Goal: Information Seeking & Learning: Check status

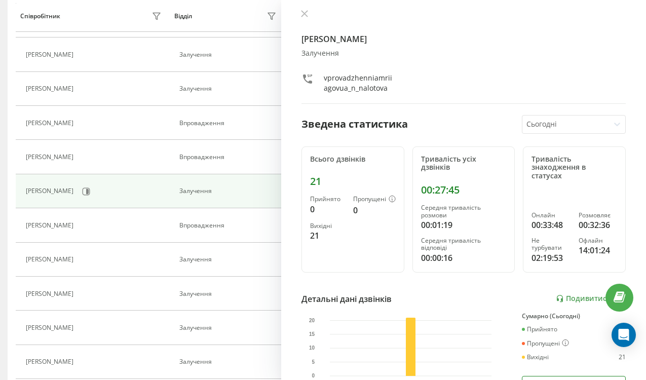
scroll to position [232, 0]
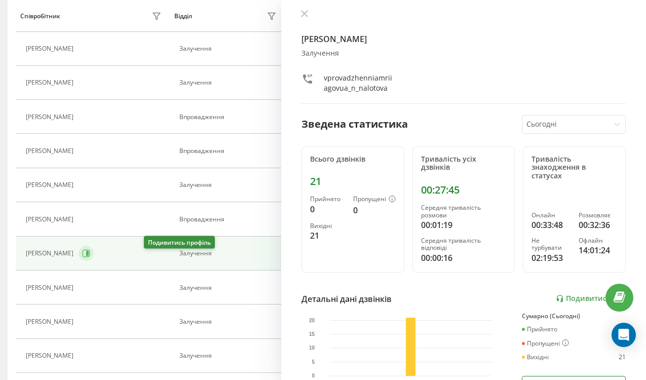
click at [89, 256] on icon at bounding box center [87, 253] width 3 height 5
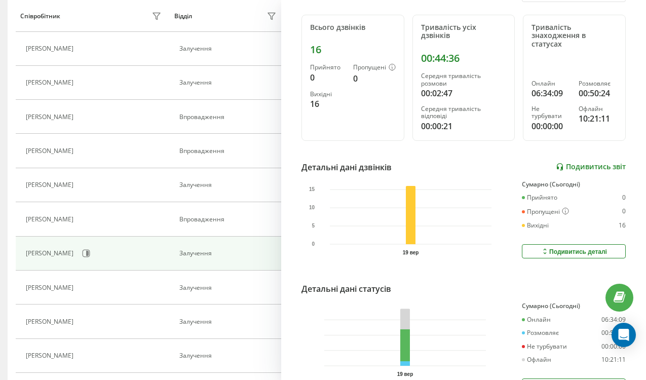
scroll to position [138, 0]
click at [596, 162] on link "Подивитись звіт" at bounding box center [590, 166] width 70 height 9
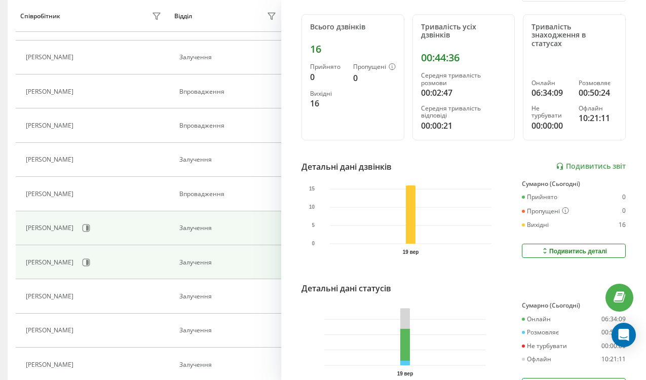
scroll to position [263, 0]
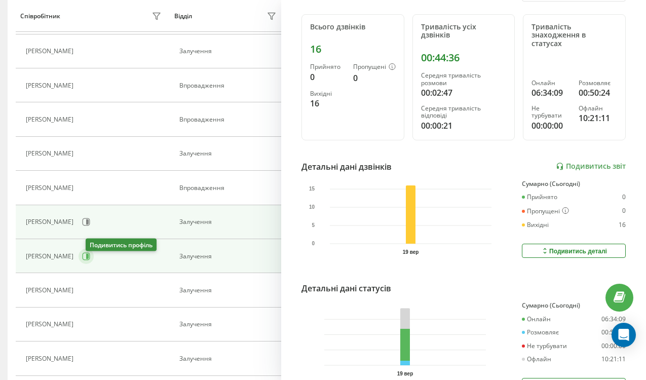
click at [90, 260] on icon at bounding box center [86, 256] width 8 height 8
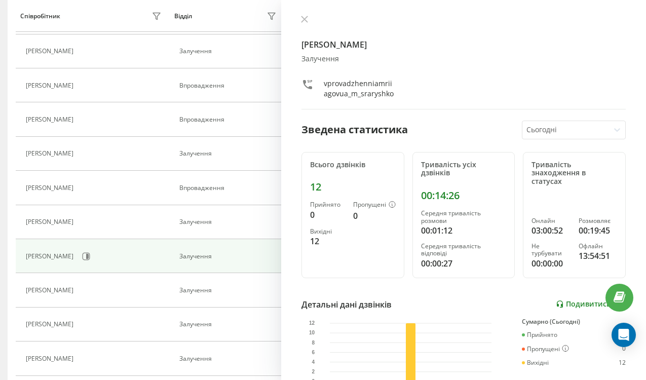
click at [586, 300] on link "Подивитись звіт" at bounding box center [590, 304] width 70 height 9
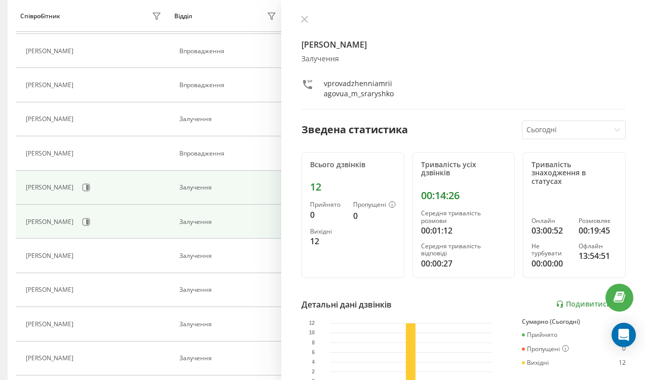
scroll to position [301, 0]
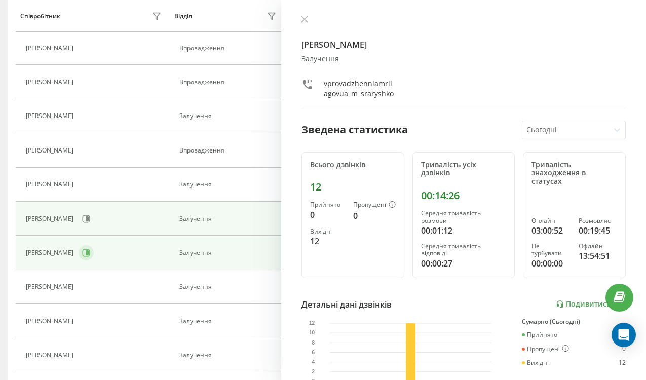
click at [90, 257] on icon at bounding box center [86, 253] width 8 height 8
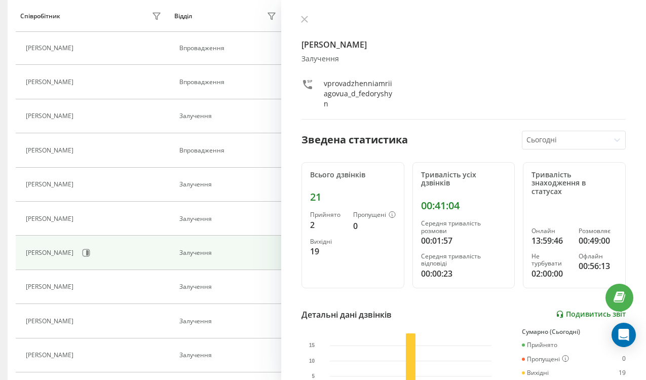
click at [579, 310] on link "Подивитись звіт" at bounding box center [590, 314] width 70 height 9
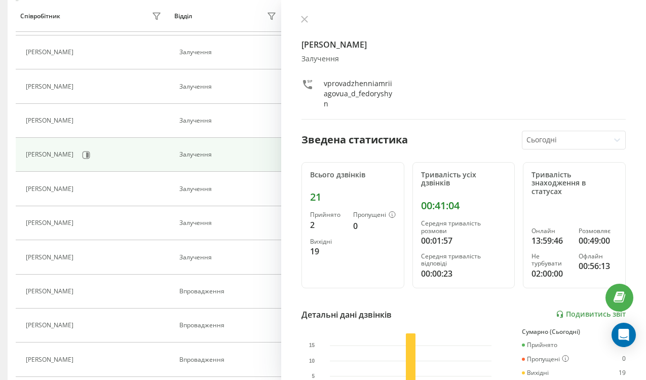
scroll to position [611, 0]
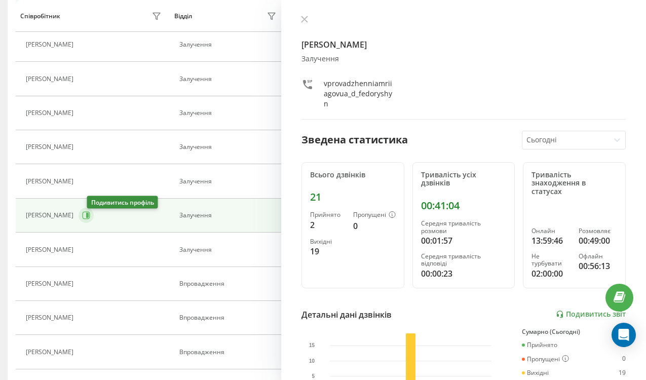
click at [90, 219] on icon at bounding box center [86, 215] width 8 height 8
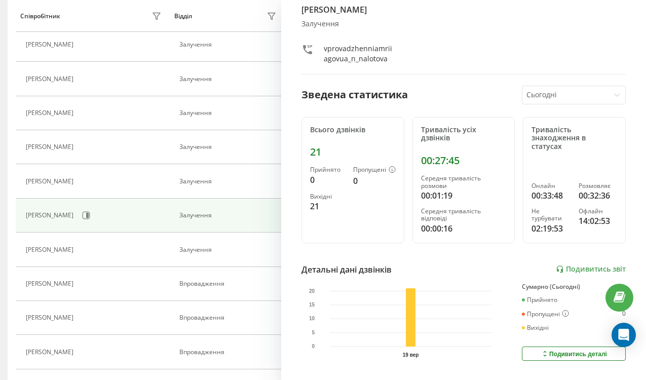
scroll to position [61, 0]
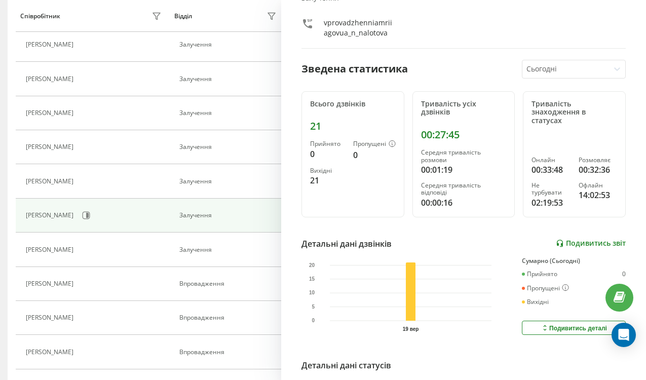
click at [597, 239] on link "Подивитись звіт" at bounding box center [590, 243] width 70 height 9
click at [585, 239] on link "Подивитись звіт" at bounding box center [590, 243] width 70 height 9
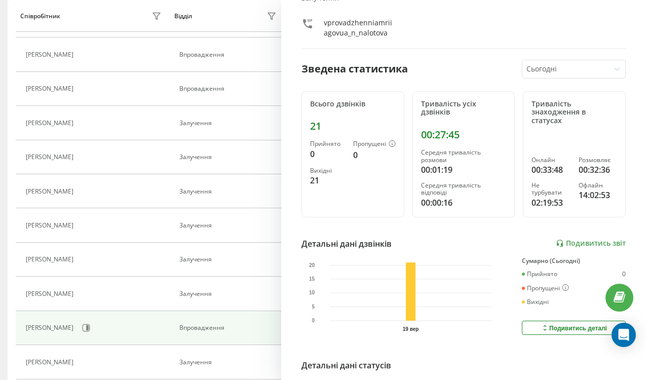
scroll to position [312, 0]
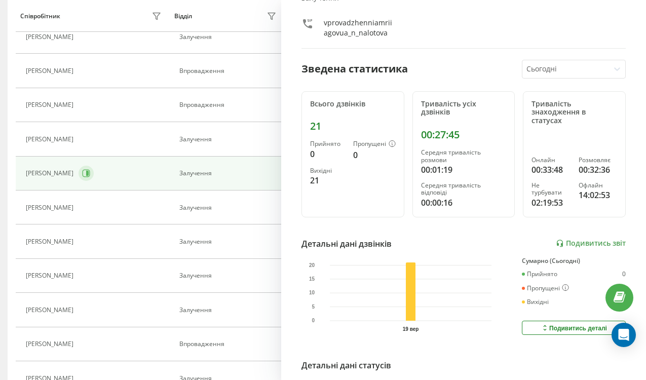
click at [90, 177] on icon at bounding box center [86, 173] width 8 height 8
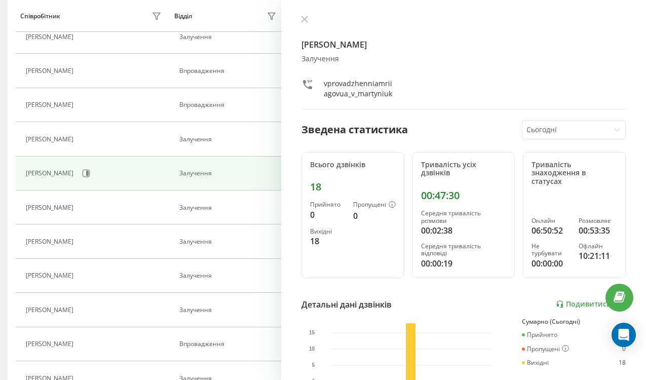
scroll to position [3, 0]
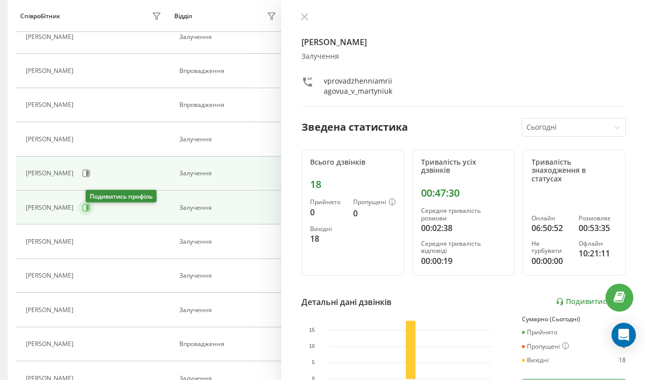
click at [90, 212] on icon at bounding box center [86, 208] width 8 height 8
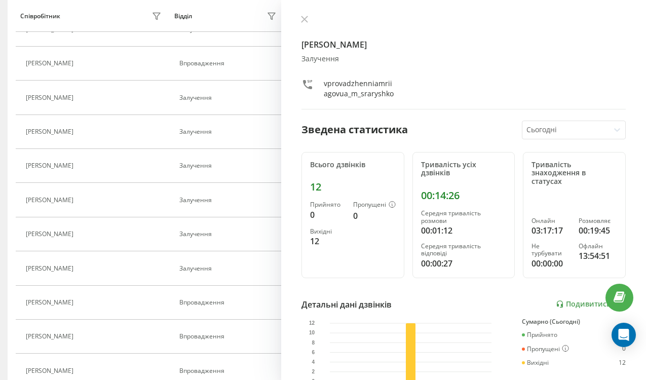
scroll to position [621, 0]
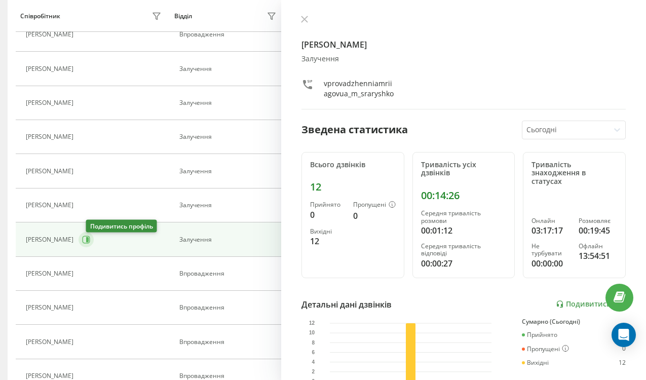
click at [89, 242] on icon at bounding box center [87, 239] width 3 height 5
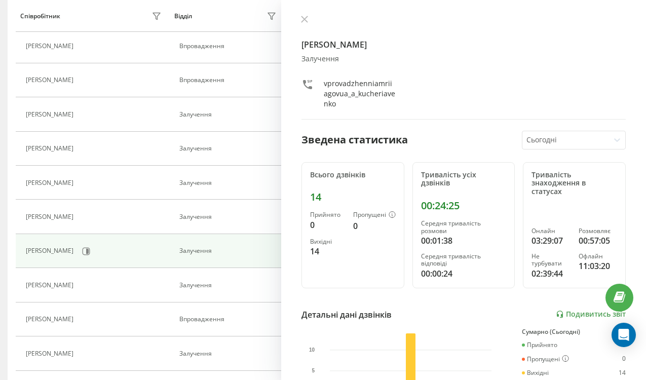
scroll to position [336, 0]
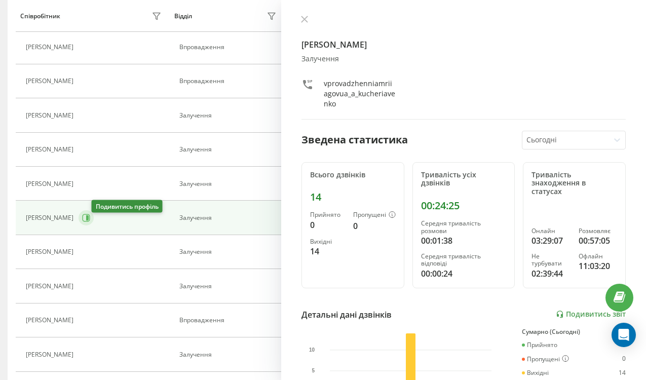
click at [90, 222] on icon at bounding box center [86, 218] width 8 height 8
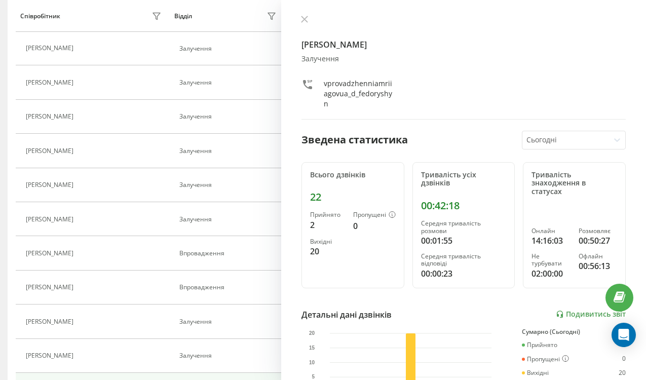
scroll to position [115, 0]
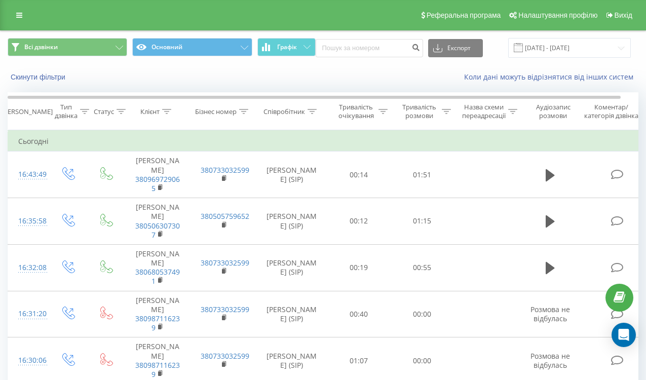
click at [420, 120] on div "Тривалість розмови" at bounding box center [419, 111] width 40 height 17
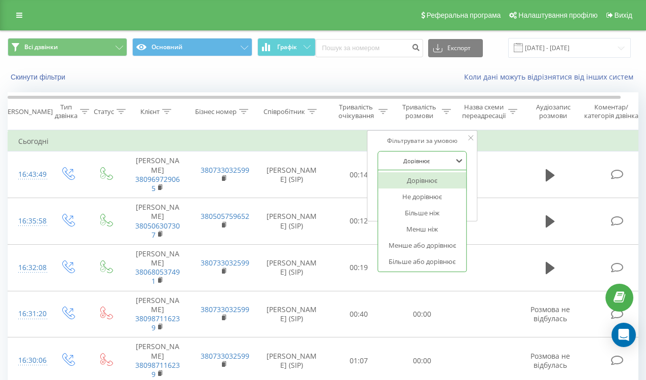
click at [421, 164] on div "Дорівнює" at bounding box center [416, 161] width 72 height 6
click at [413, 218] on div "Більше ніж" at bounding box center [422, 213] width 88 height 16
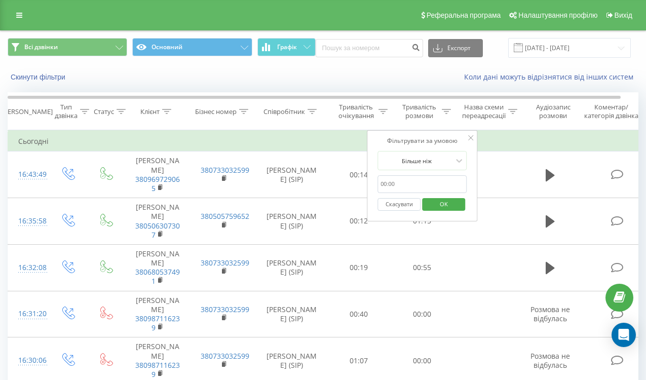
click at [406, 190] on input "text" at bounding box center [421, 184] width 89 height 18
type input "59"
click at [441, 212] on span "OK" at bounding box center [443, 204] width 28 height 16
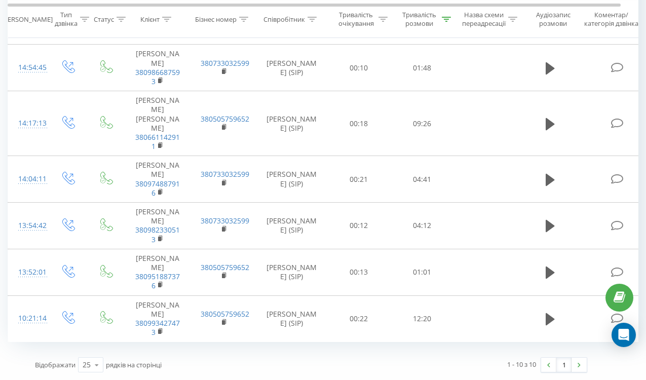
scroll to position [353, 0]
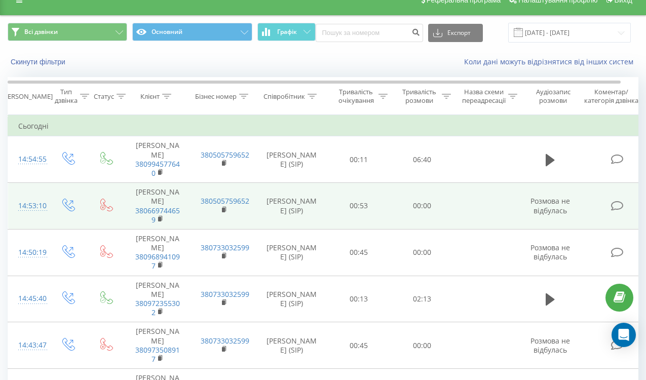
scroll to position [18, 0]
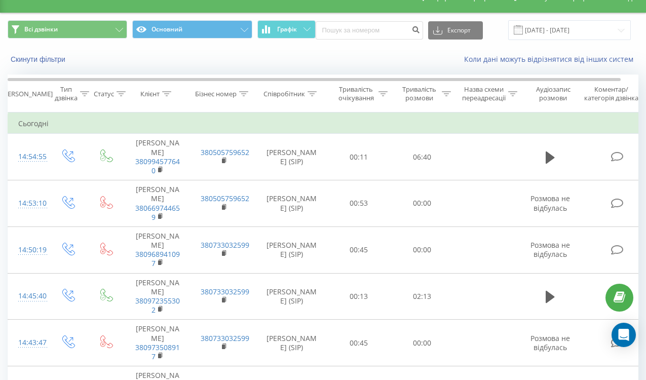
click at [434, 102] on div "Тривалість розмови" at bounding box center [419, 93] width 40 height 17
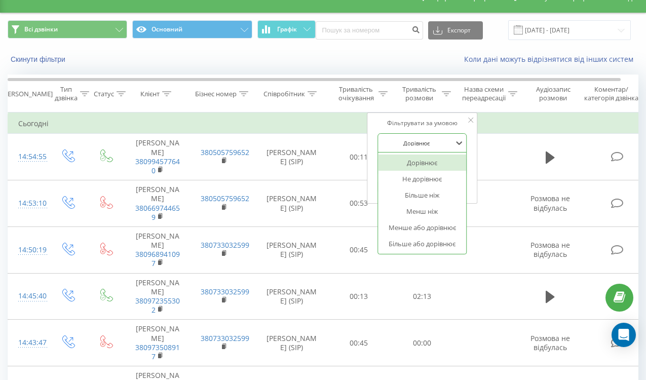
click at [419, 148] on div at bounding box center [416, 143] width 72 height 10
click at [419, 202] on div "Більше ніж" at bounding box center [422, 195] width 88 height 16
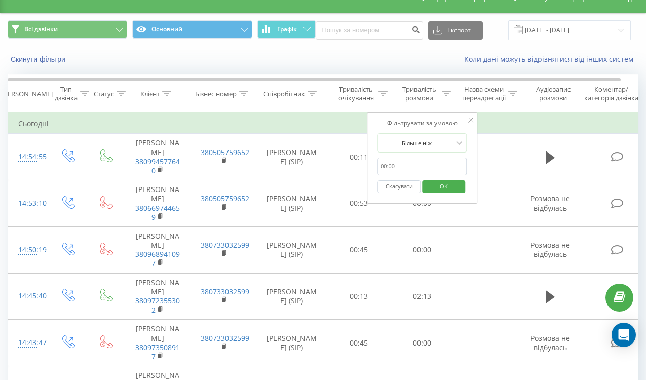
click at [397, 175] on input "text" at bounding box center [421, 166] width 89 height 18
type input "59"
click at [456, 194] on span "OK" at bounding box center [443, 186] width 28 height 16
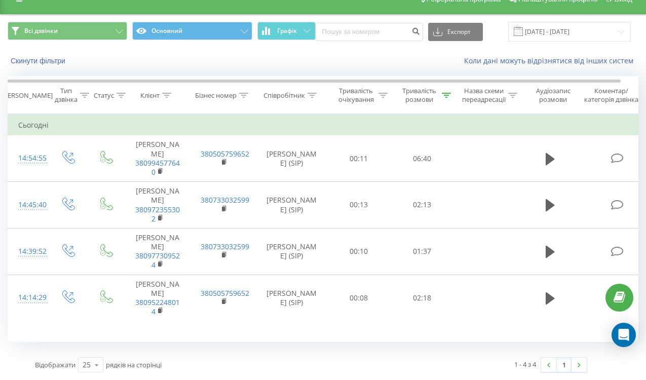
scroll to position [26, 0]
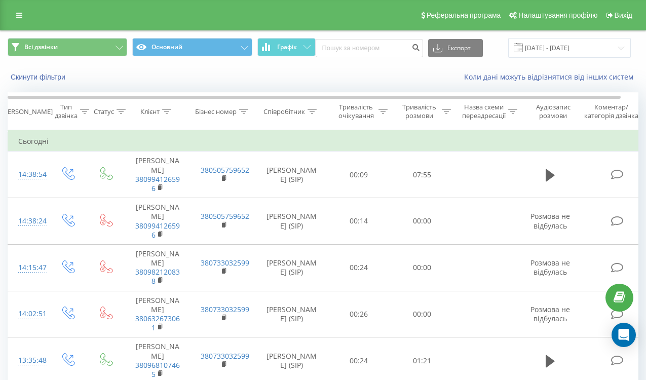
click at [430, 120] on div "Тривалість розмови" at bounding box center [419, 111] width 40 height 17
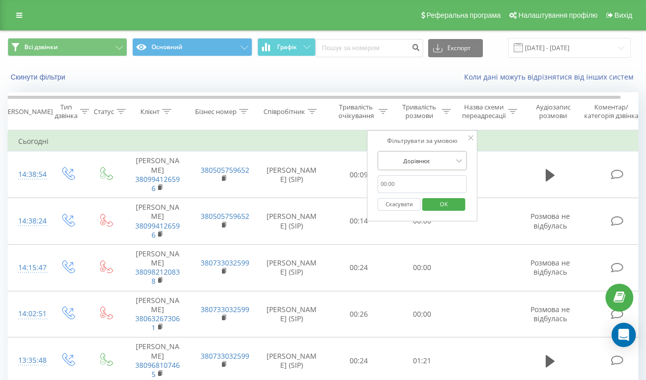
click at [423, 166] on div at bounding box center [416, 161] width 72 height 10
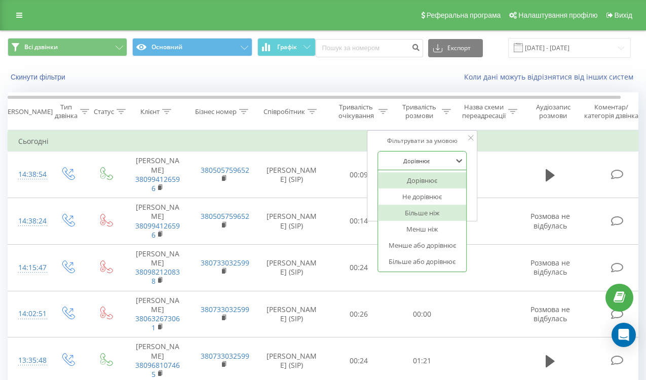
click at [419, 217] on div "Більше ніж" at bounding box center [422, 213] width 88 height 16
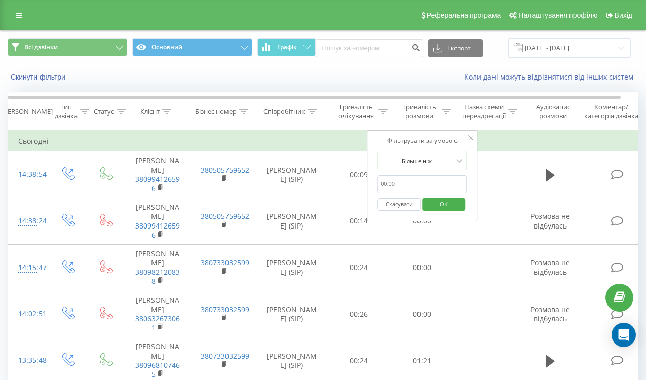
click at [400, 193] on input "text" at bounding box center [421, 184] width 89 height 18
type input "59"
click at [433, 212] on span "OK" at bounding box center [443, 204] width 28 height 16
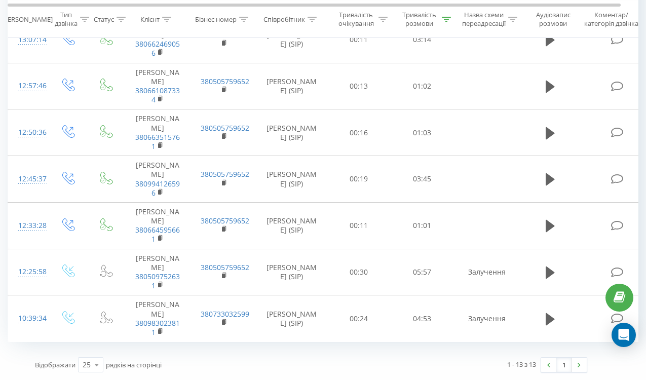
scroll to position [473, 0]
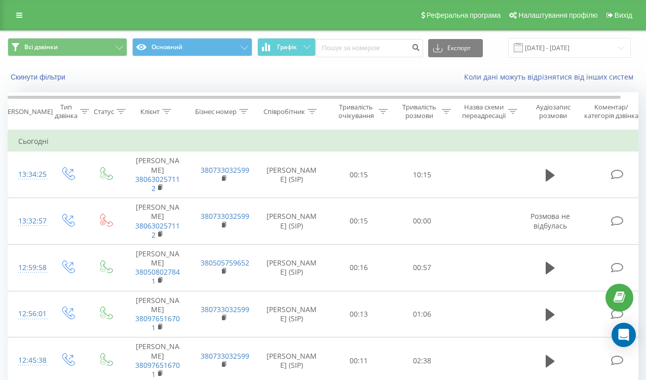
click at [445, 114] on icon at bounding box center [446, 111] width 9 height 5
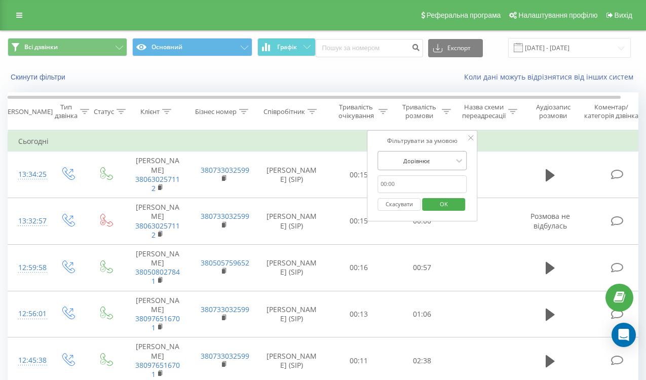
click at [418, 162] on div "Дорівнює" at bounding box center [421, 160] width 89 height 19
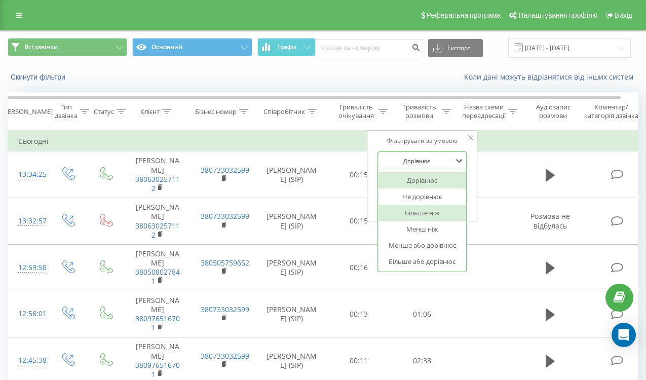
click at [414, 220] on div "Більше ніж" at bounding box center [422, 213] width 88 height 16
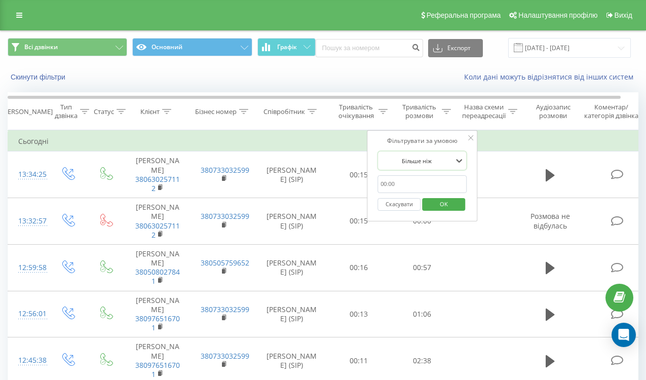
click at [403, 193] on input "text" at bounding box center [421, 184] width 89 height 18
type input "59"
click at [456, 212] on span "OK" at bounding box center [443, 204] width 28 height 16
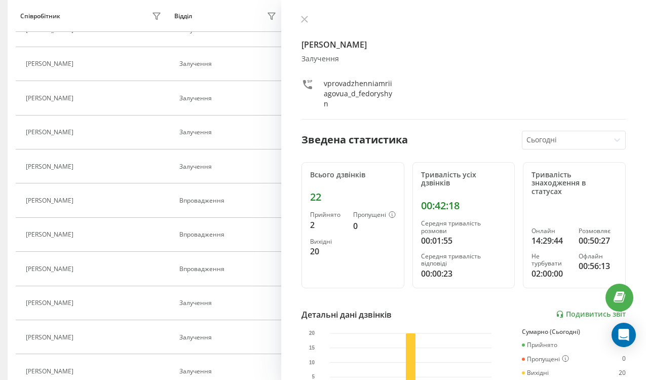
scroll to position [196, 0]
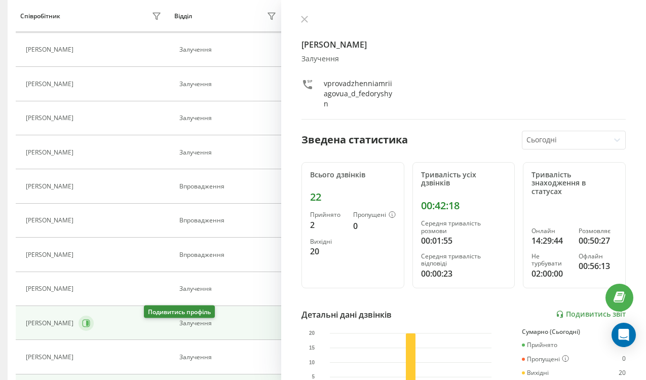
click at [90, 327] on icon at bounding box center [86, 323] width 8 height 8
